Goal: Transaction & Acquisition: Purchase product/service

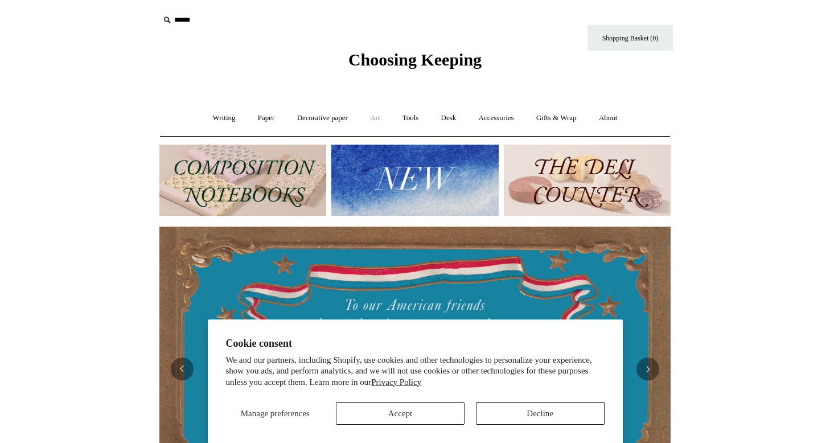
click at [380, 121] on link "Art +" at bounding box center [375, 118] width 30 height 30
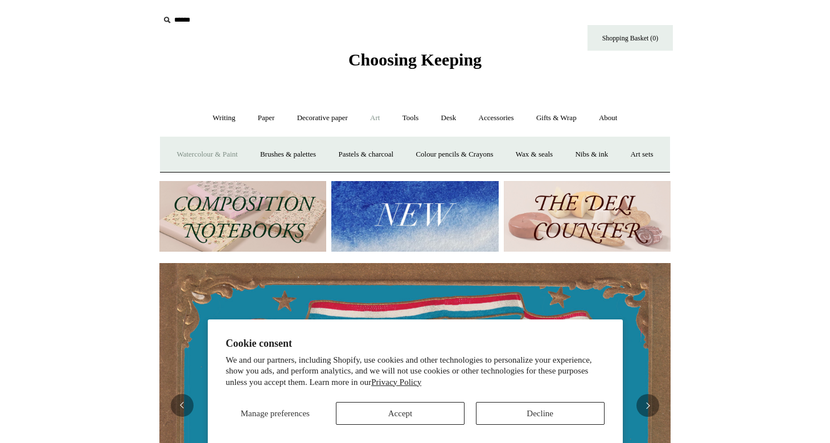
click at [208, 160] on link "Watercolour & Paint" at bounding box center [206, 154] width 81 height 30
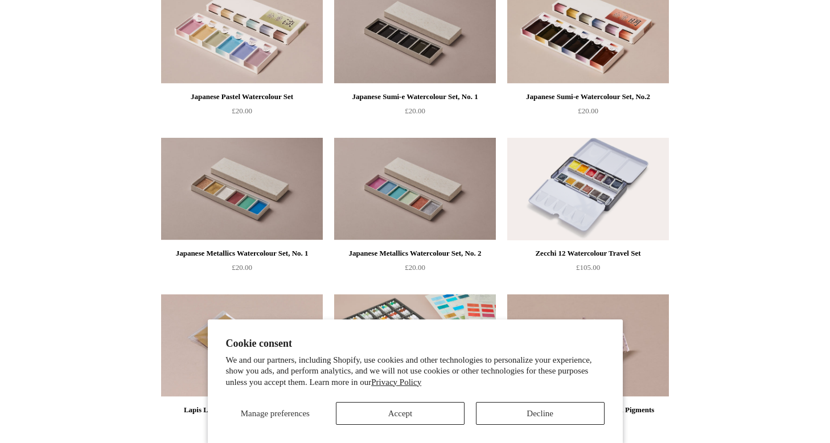
scroll to position [1578, 0]
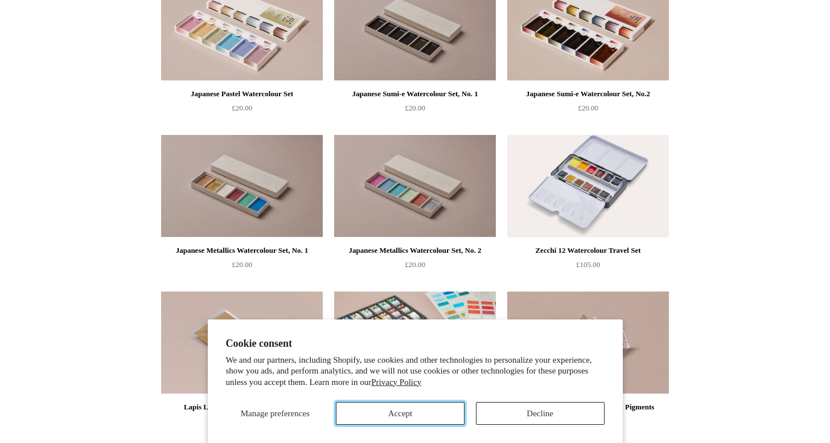
click at [379, 420] on button "Accept" at bounding box center [400, 413] width 129 height 23
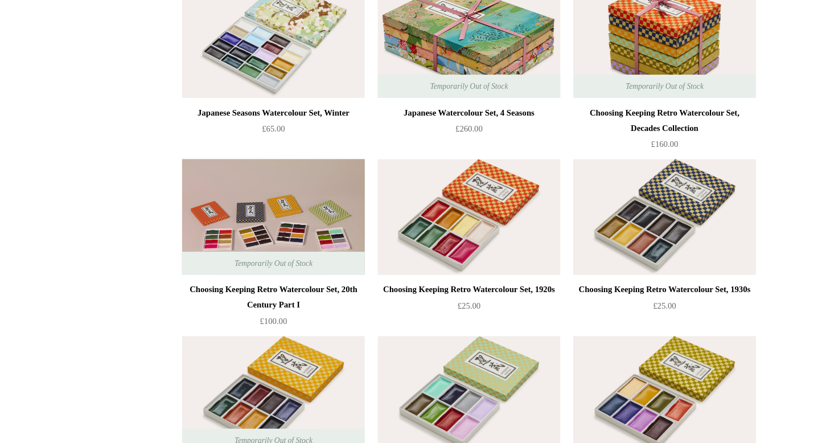
scroll to position [317, 0]
